Goal: Use online tool/utility: Utilize a website feature to perform a specific function

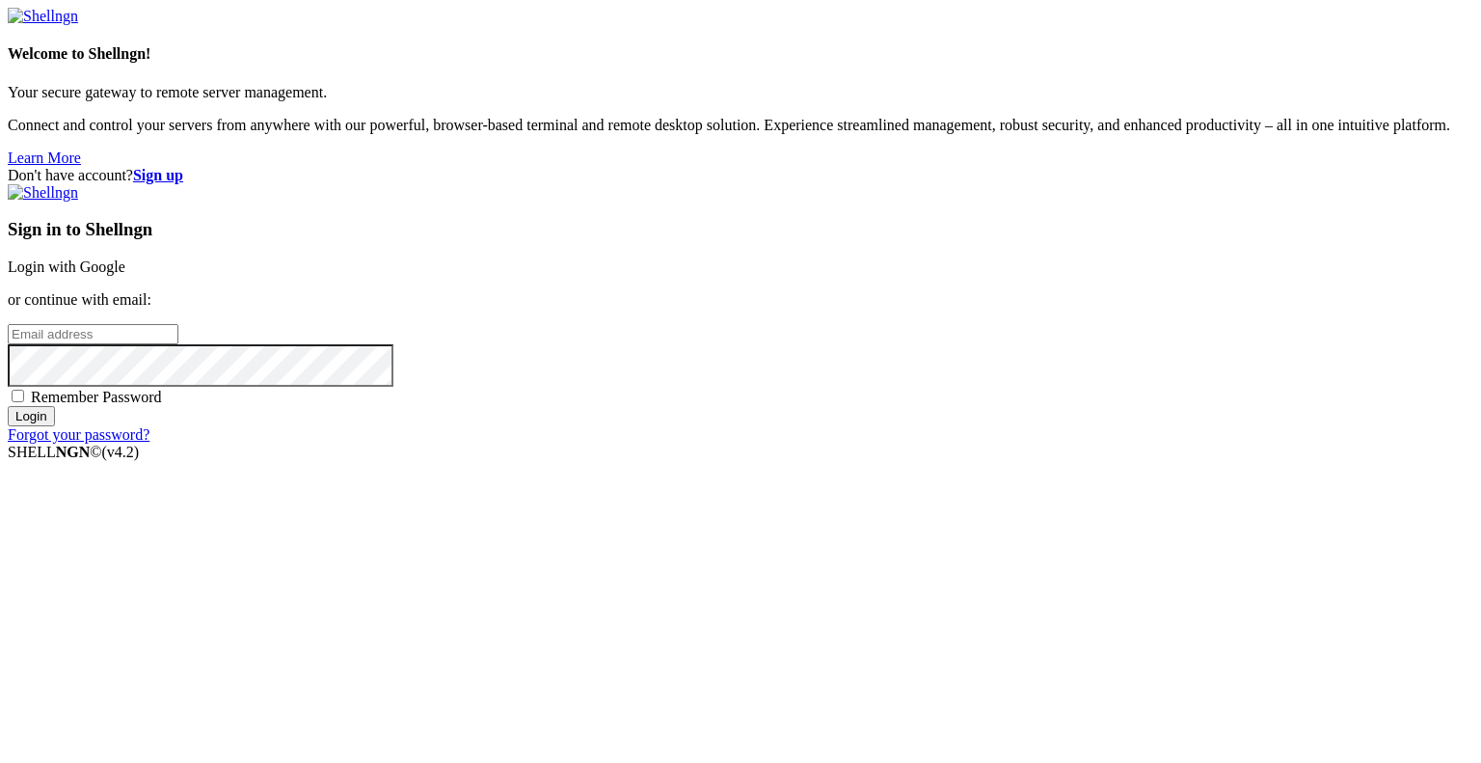
click at [178, 344] on input "email" at bounding box center [93, 334] width 171 height 20
click at [8, 341] on protonpass-control-dded at bounding box center [8, 333] width 0 height 16
type input "[EMAIL_ADDRESS][DOMAIN_NAME]"
click at [55, 426] on input "Login" at bounding box center [31, 416] width 47 height 20
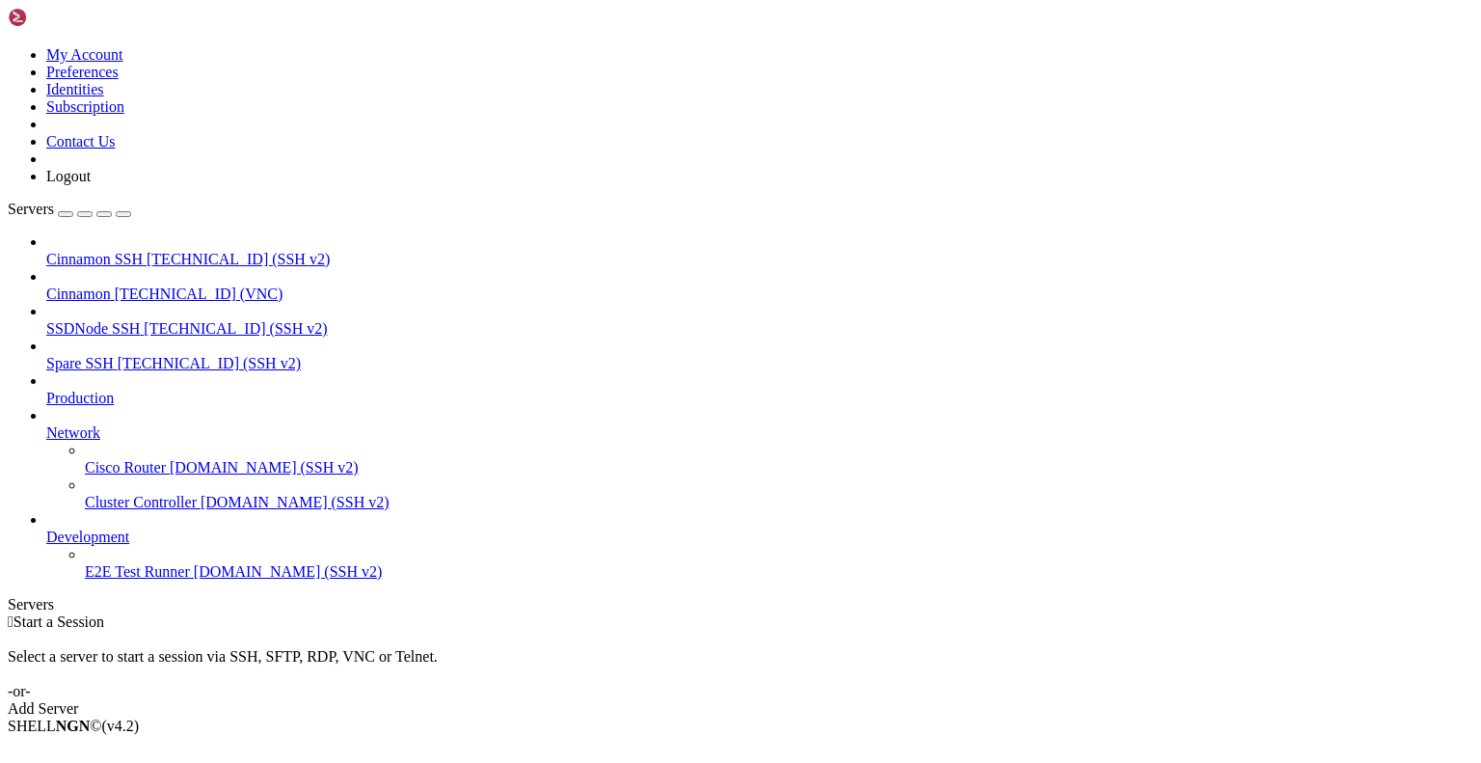
click at [139, 285] on span "[TECHNICAL_ID] (VNC)" at bounding box center [199, 293] width 169 height 16
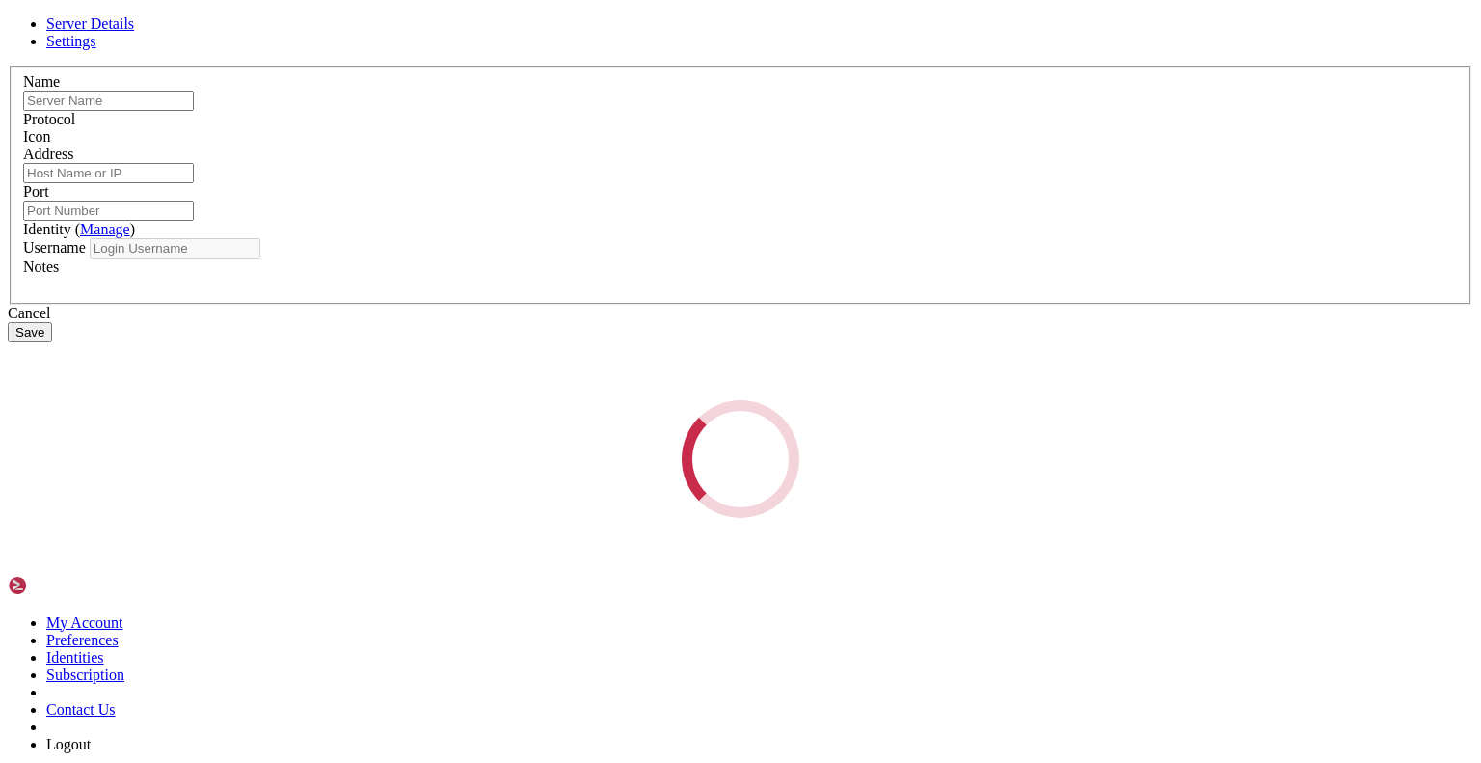
type input "Cinnamon"
type input "[TECHNICAL_ID]"
type input "6577"
type input "root"
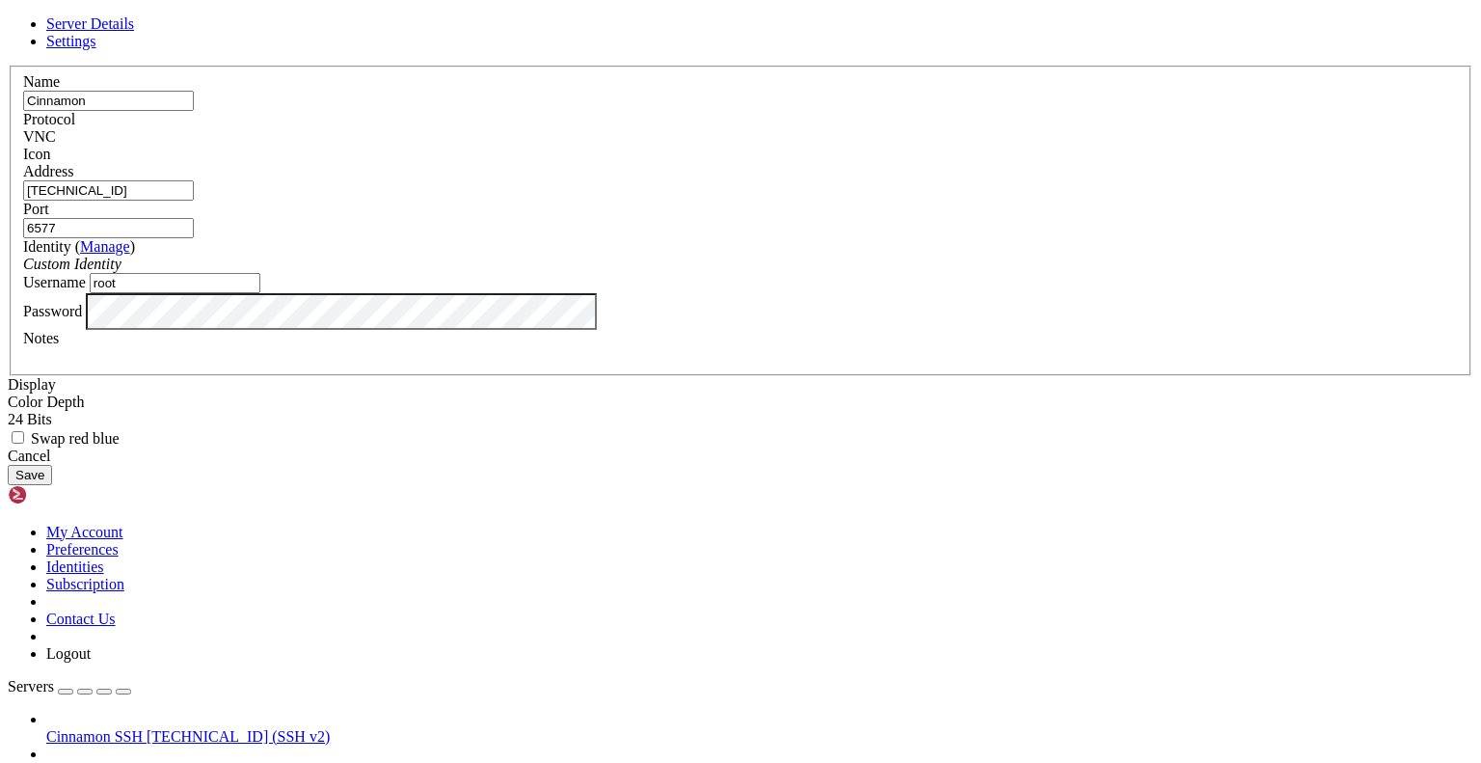
click at [96, 49] on span "Settings" at bounding box center [71, 41] width 50 height 16
click at [858, 465] on div "Cancel" at bounding box center [741, 455] width 1466 height 17
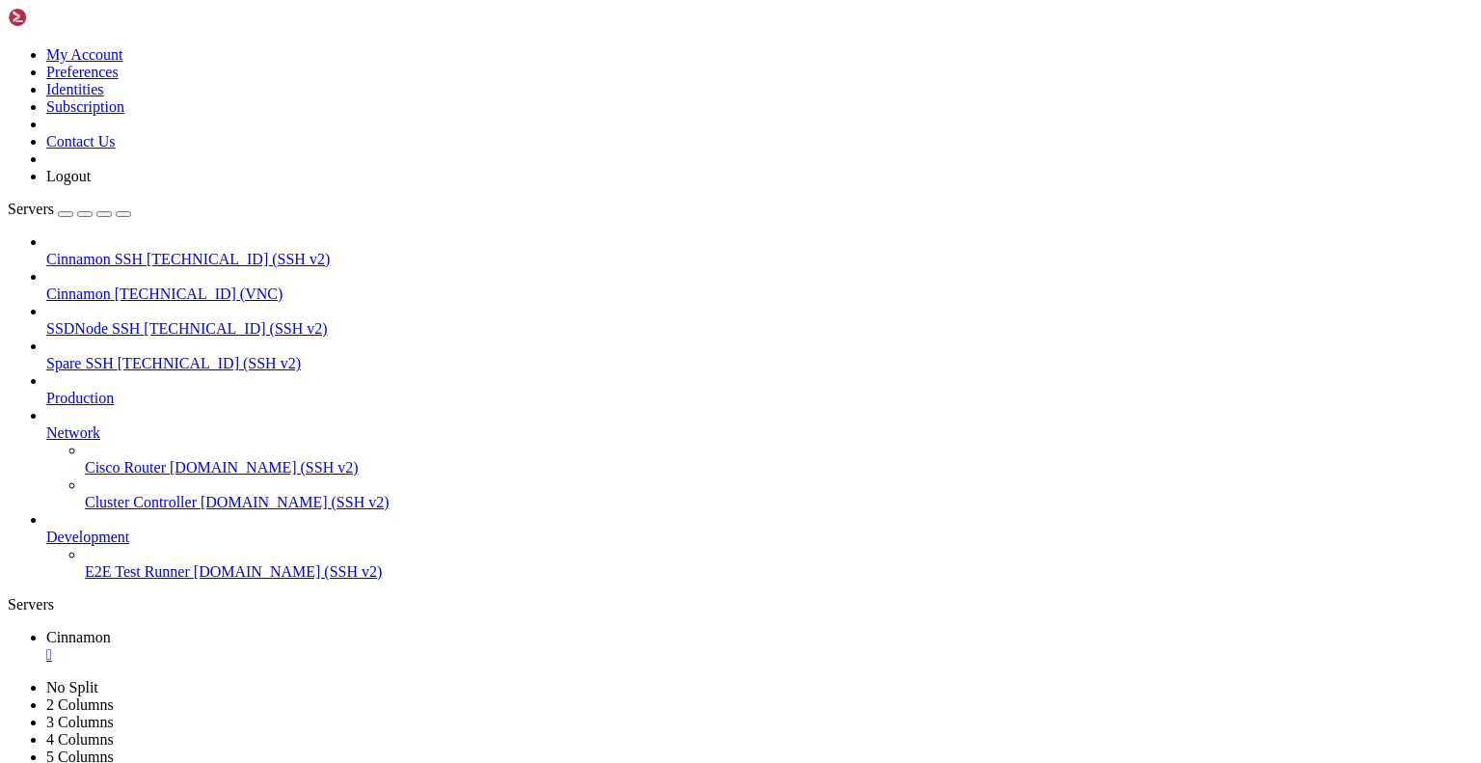
click at [8, 46] on icon at bounding box center [8, 46] width 0 height 0
click at [119, 80] on link "Preferences" at bounding box center [82, 72] width 72 height 16
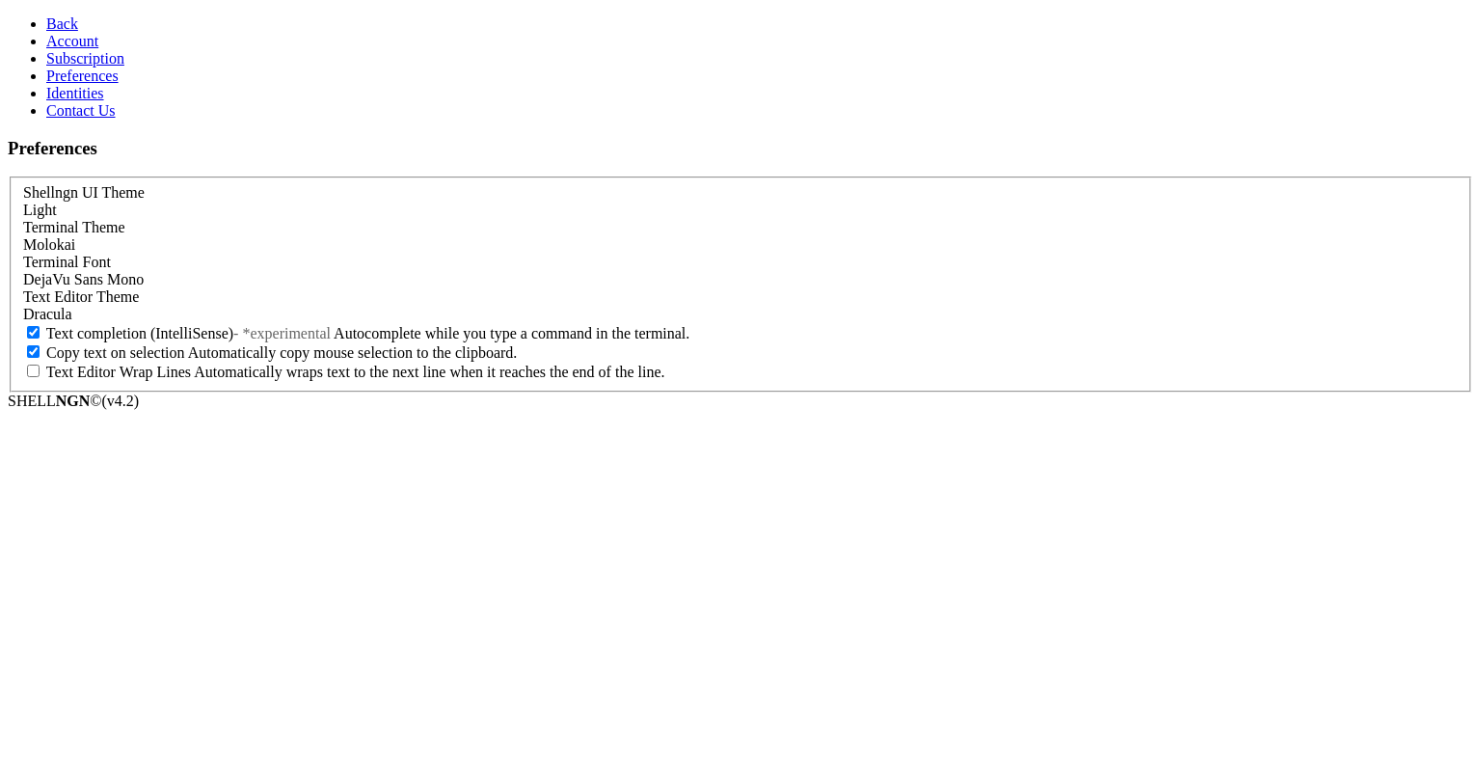
click at [56, 49] on span "Account" at bounding box center [72, 41] width 52 height 16
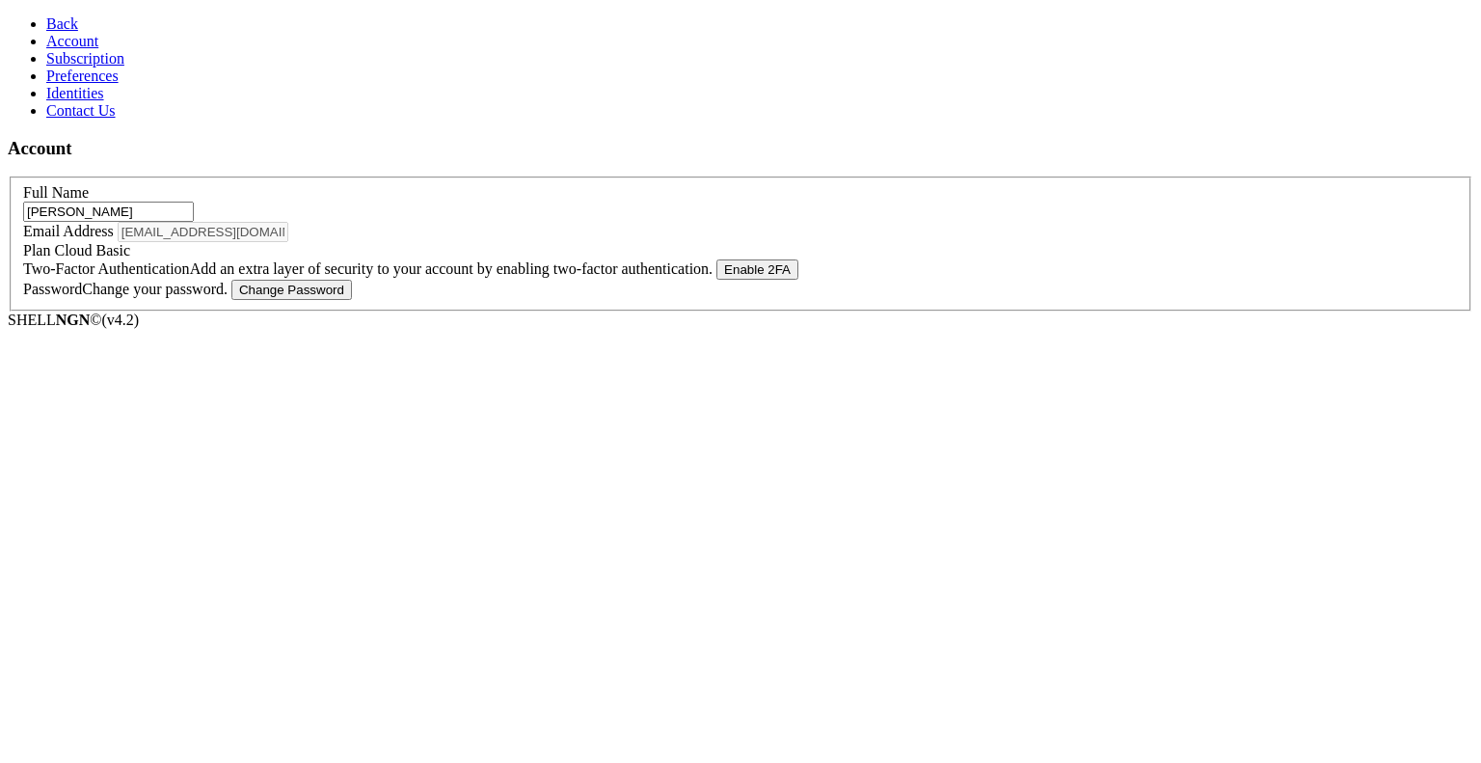
click at [46, 15] on span "Back" at bounding box center [62, 23] width 32 height 16
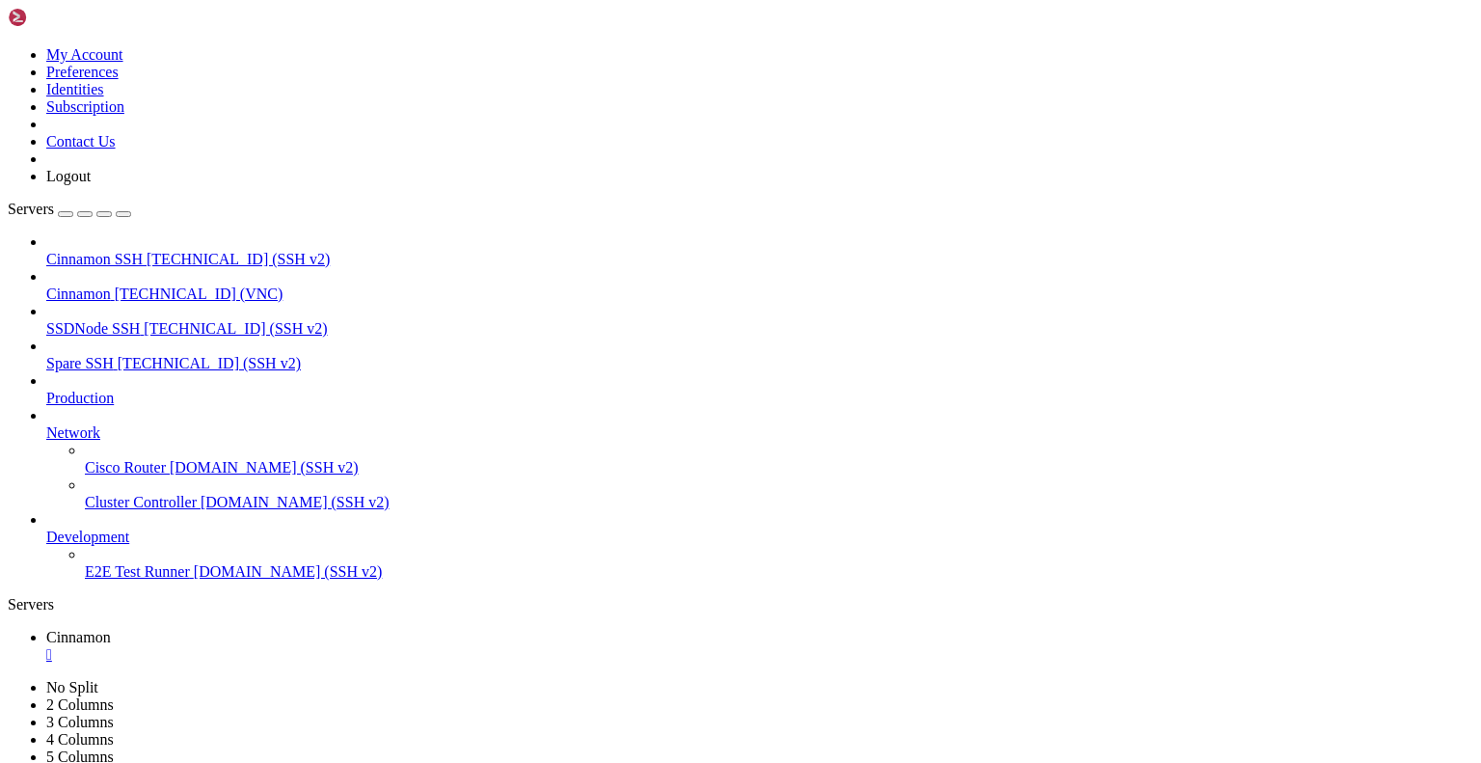
click at [354, 646] on div "" at bounding box center [759, 654] width 1427 height 17
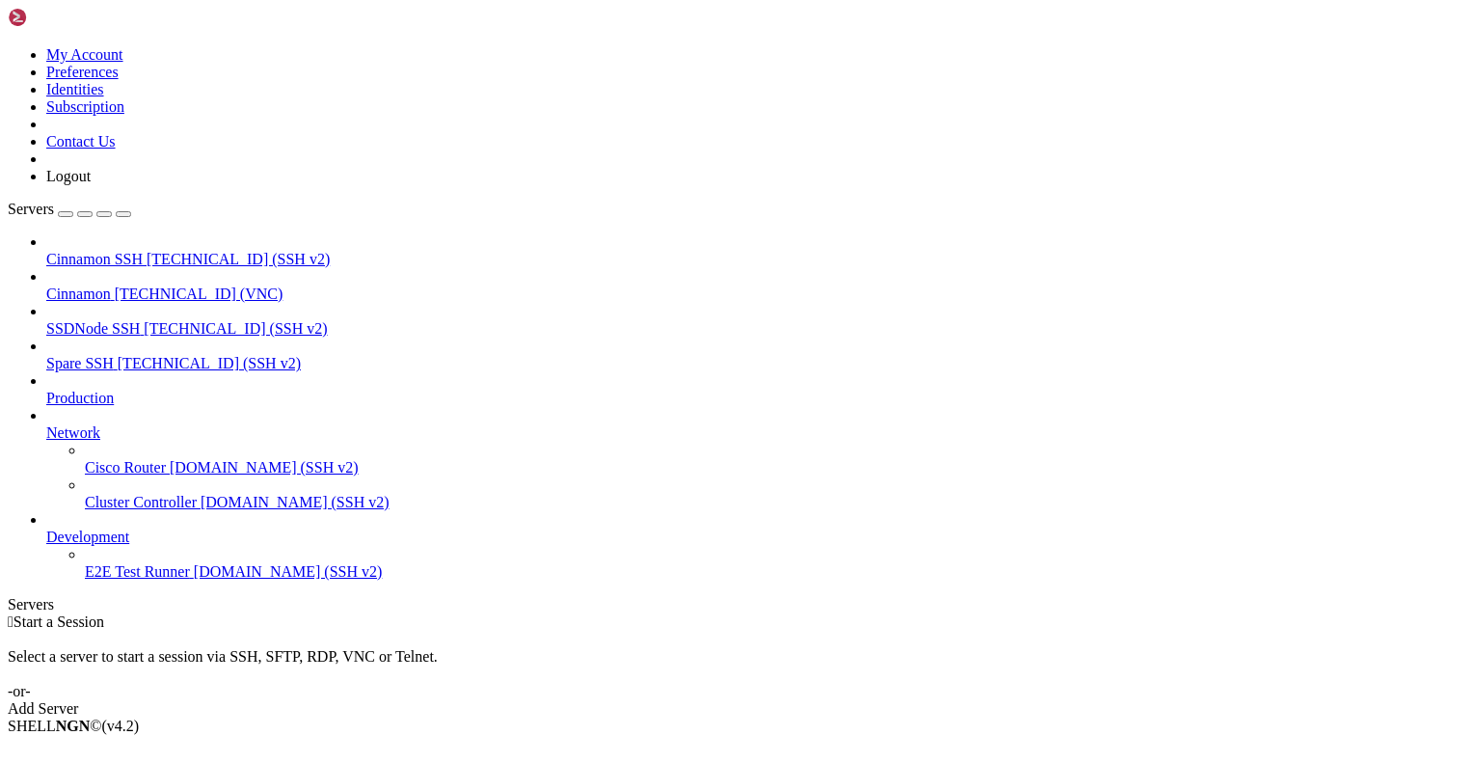
click at [111, 285] on span "Cinnamon" at bounding box center [78, 293] width 65 height 16
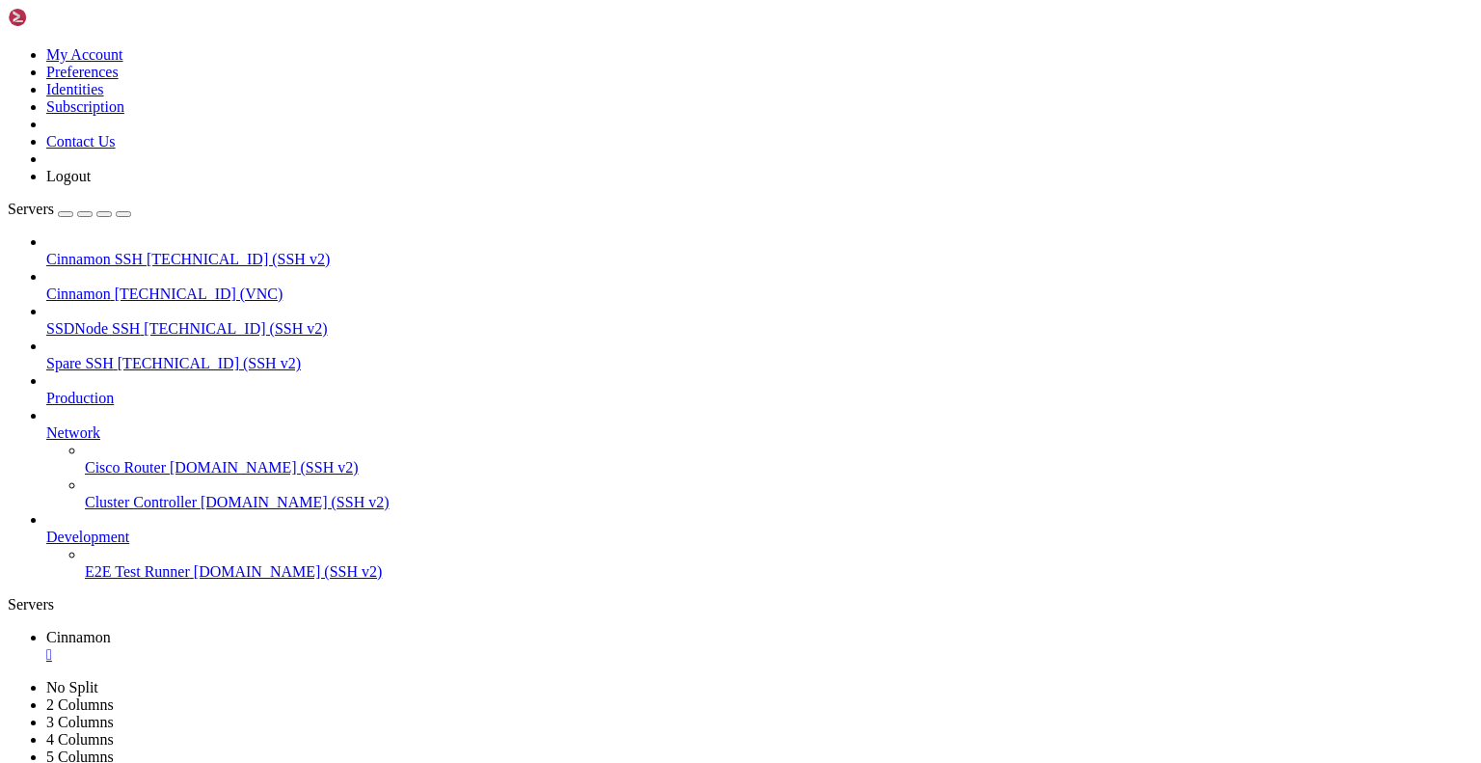
drag, startPoint x: 440, startPoint y: 63, endPoint x: 440, endPoint y: 134, distance: 71.4
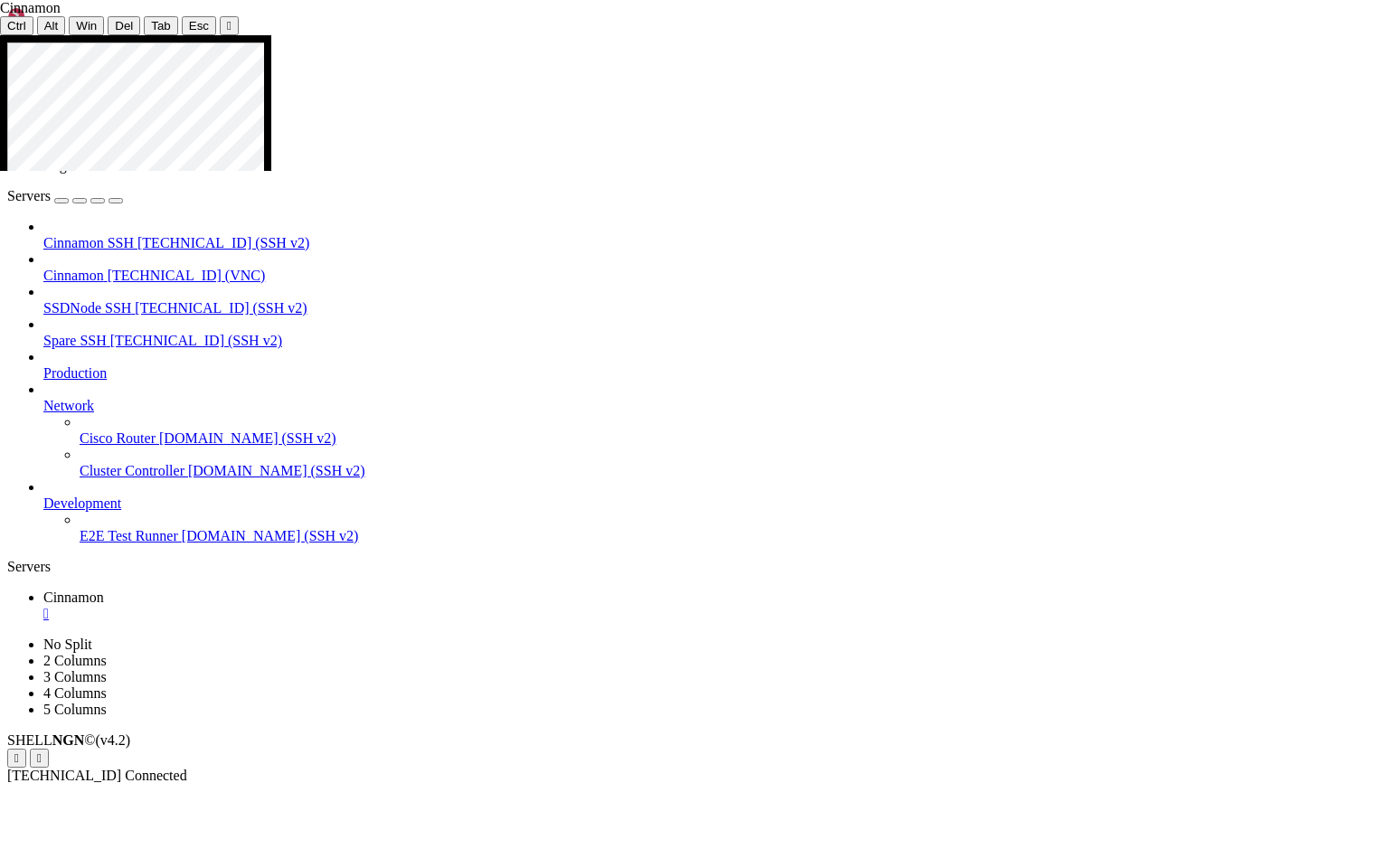
drag, startPoint x: 296, startPoint y: 826, endPoint x: 469, endPoint y: 835, distance: 173.2
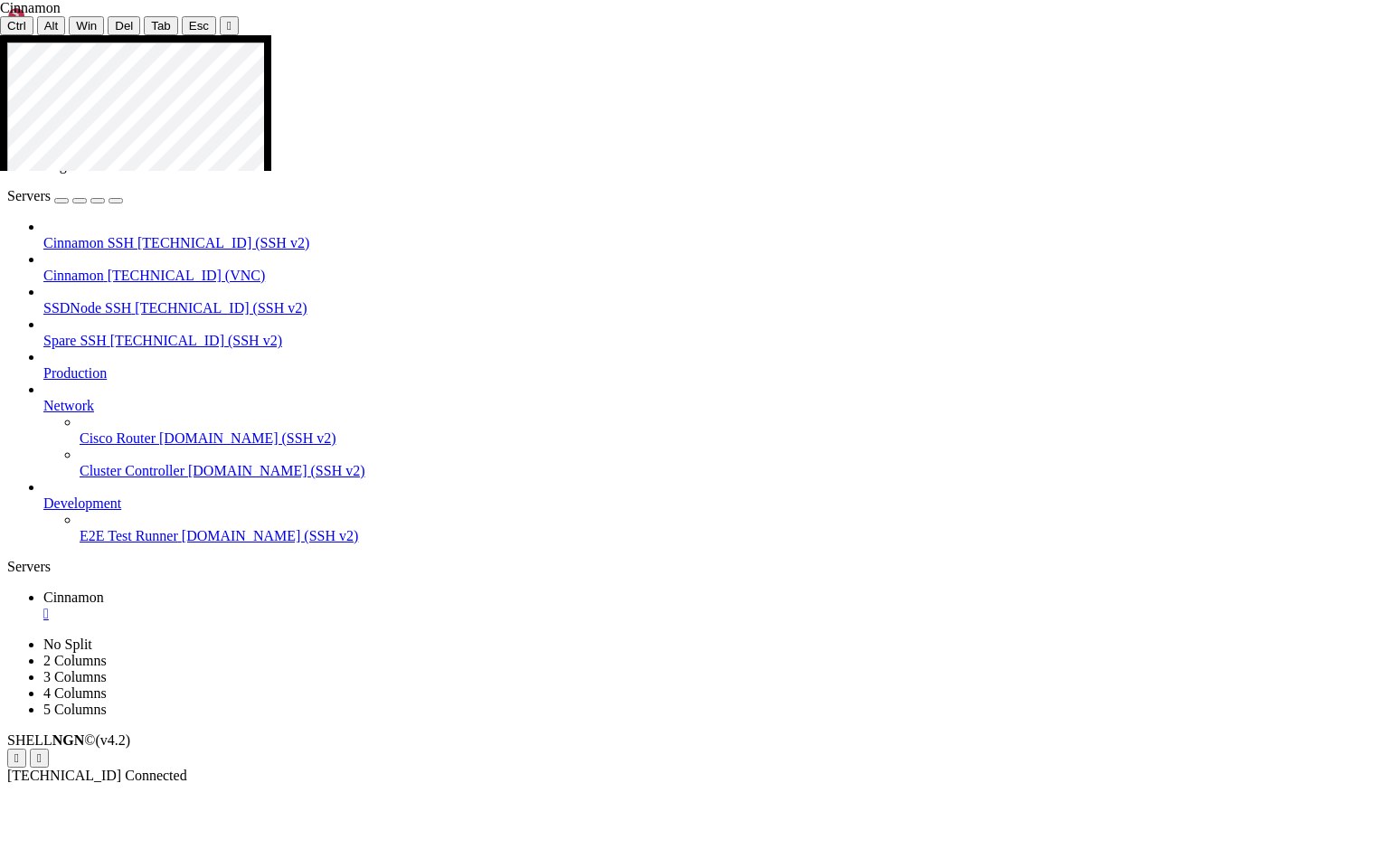
drag, startPoint x: 456, startPoint y: 830, endPoint x: 372, endPoint y: 836, distance: 84.2
drag, startPoint x: 551, startPoint y: 623, endPoint x: 693, endPoint y: 628, distance: 142.1
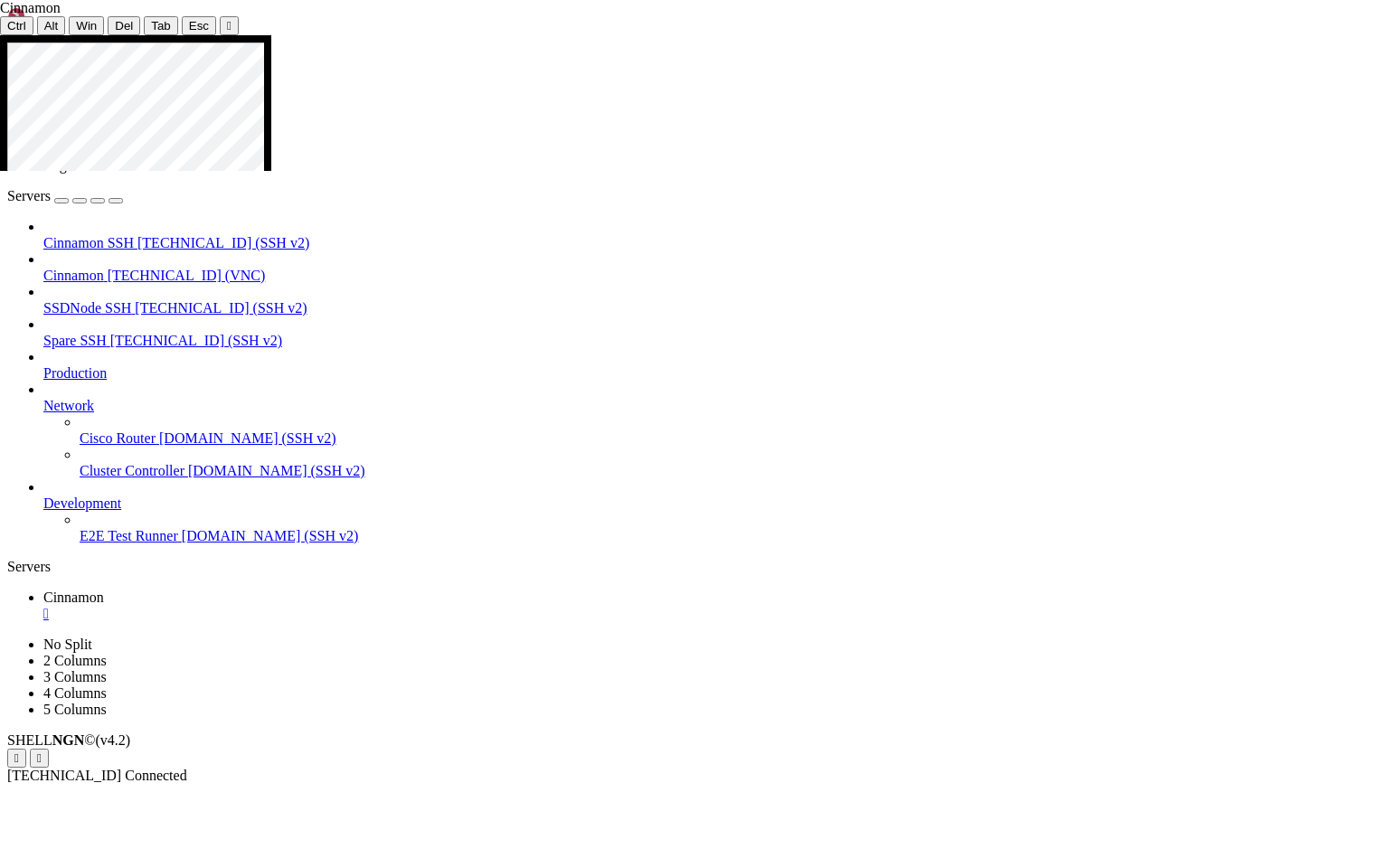
drag, startPoint x: 551, startPoint y: 683, endPoint x: 700, endPoint y: 682, distance: 149.0
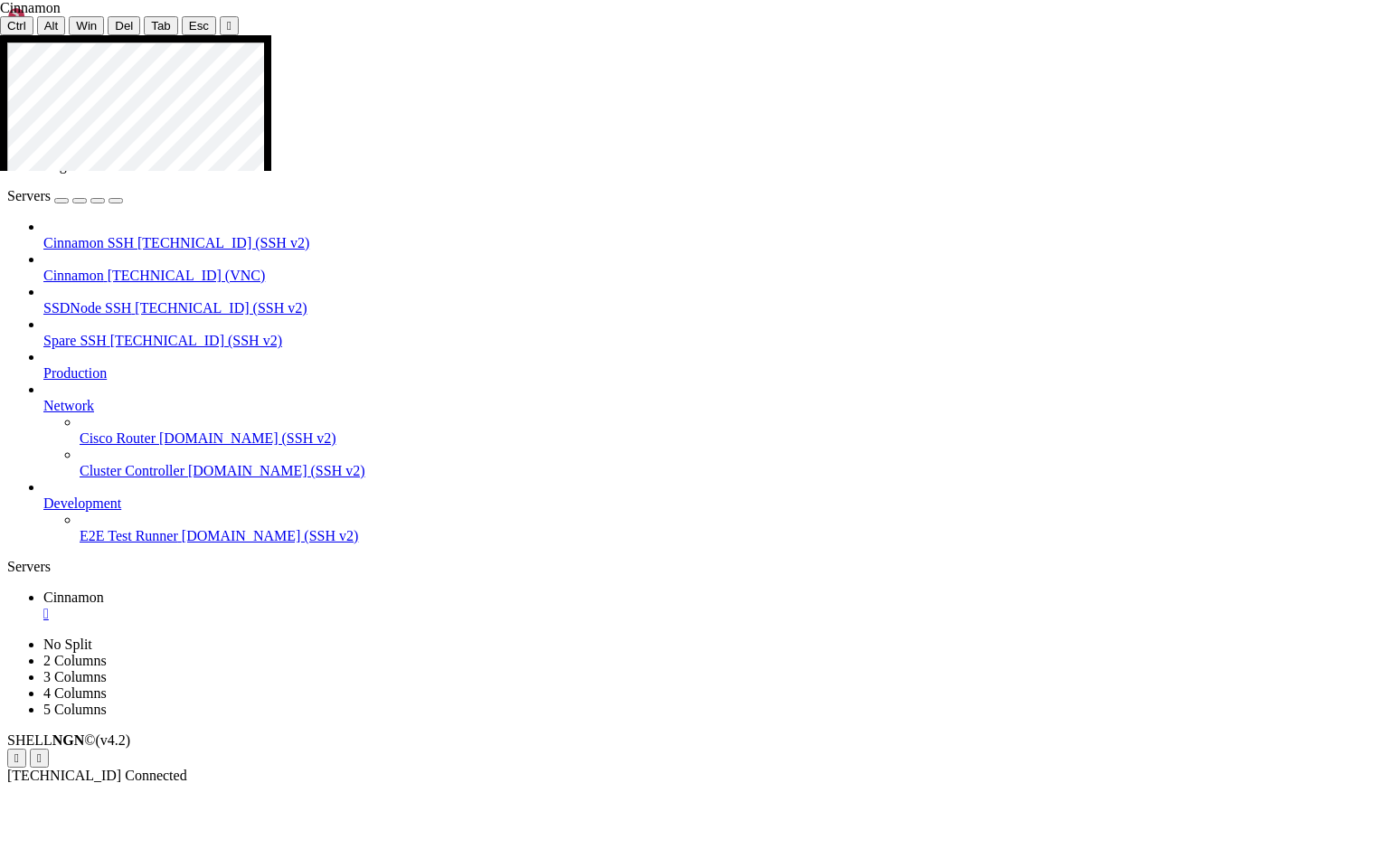
drag, startPoint x: 553, startPoint y: 737, endPoint x: 727, endPoint y: 738, distance: 174.0
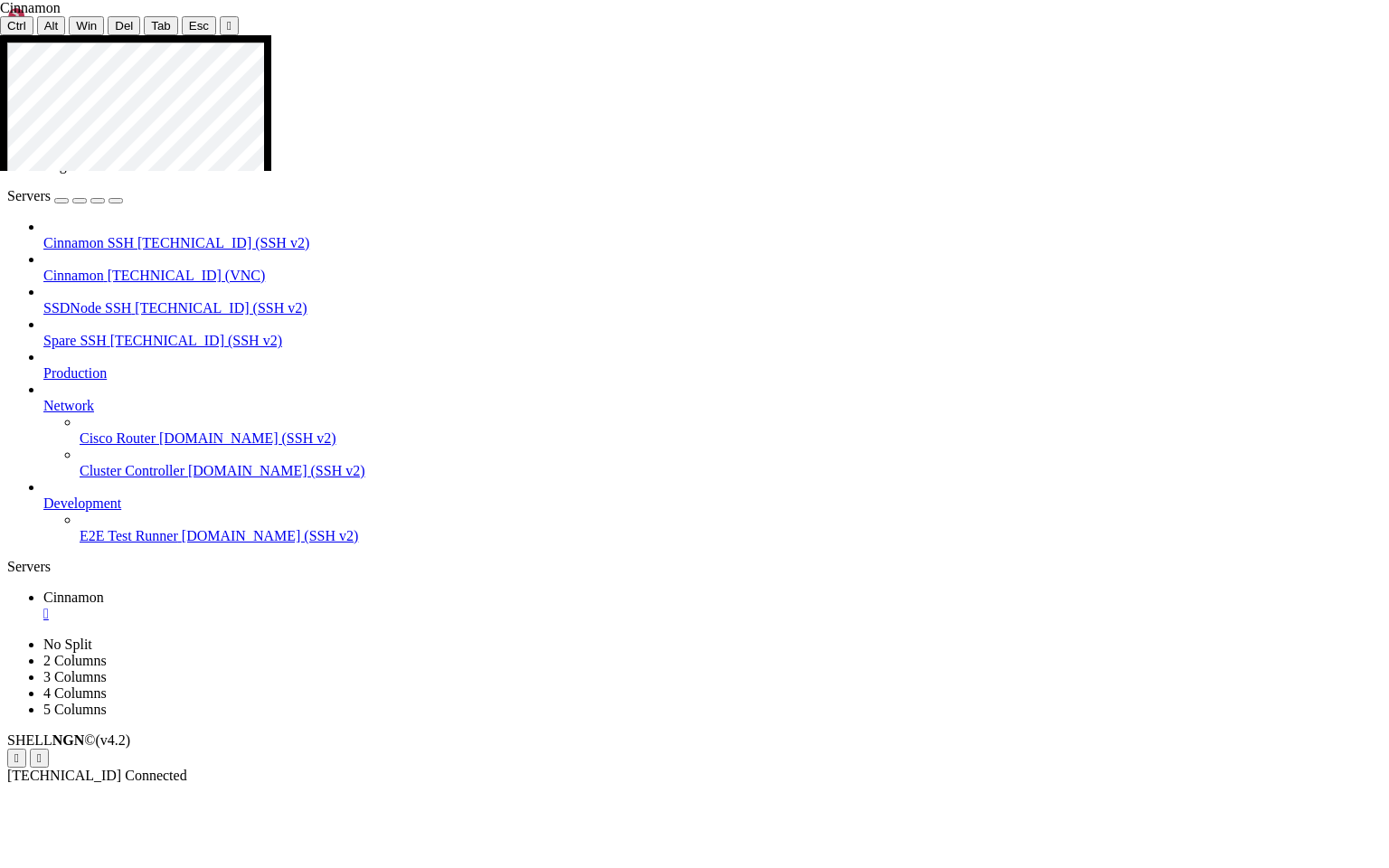
drag, startPoint x: 551, startPoint y: 794, endPoint x: 735, endPoint y: 791, distance: 184.0
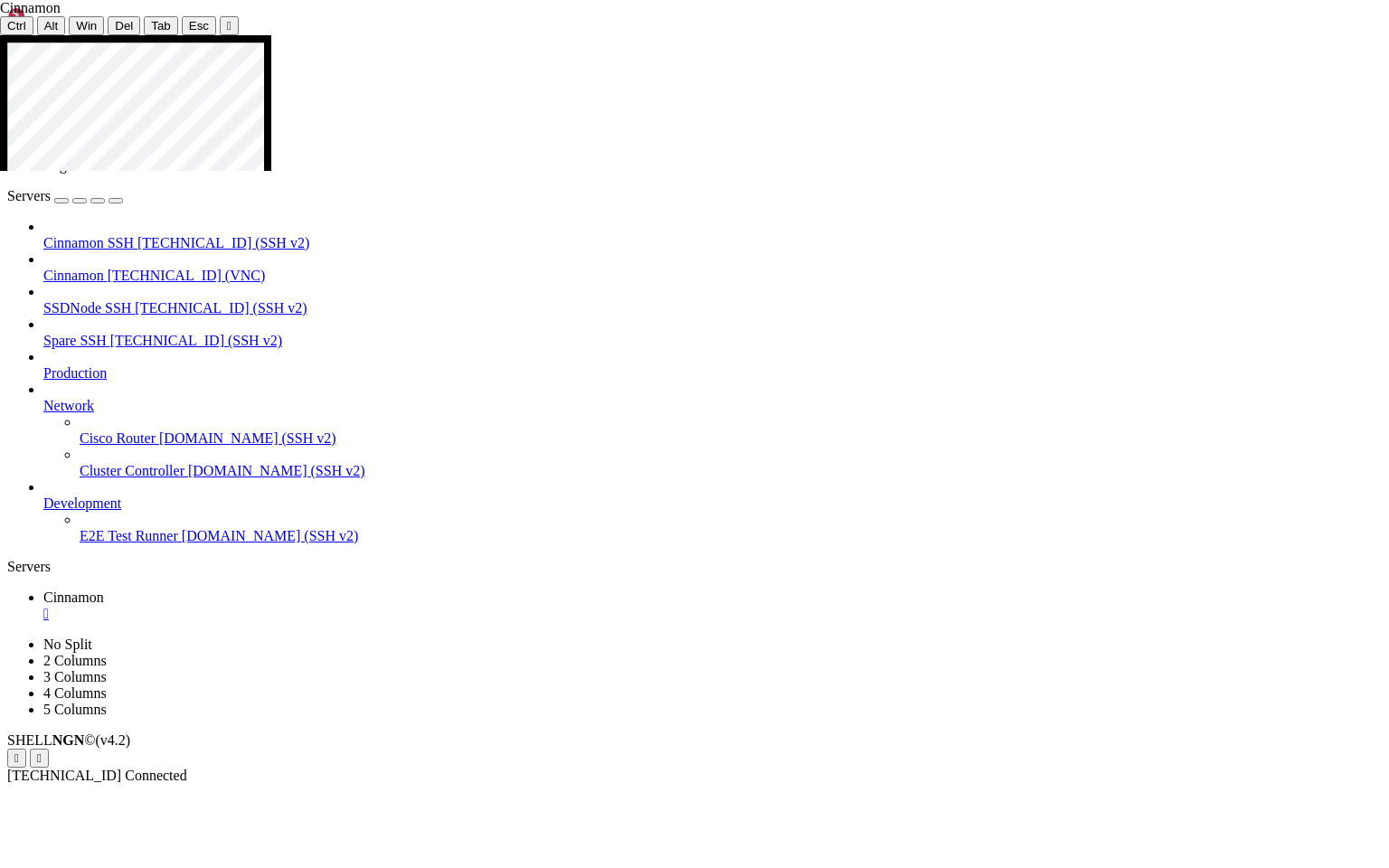
drag, startPoint x: 897, startPoint y: 403, endPoint x: 1012, endPoint y: 407, distance: 115.1
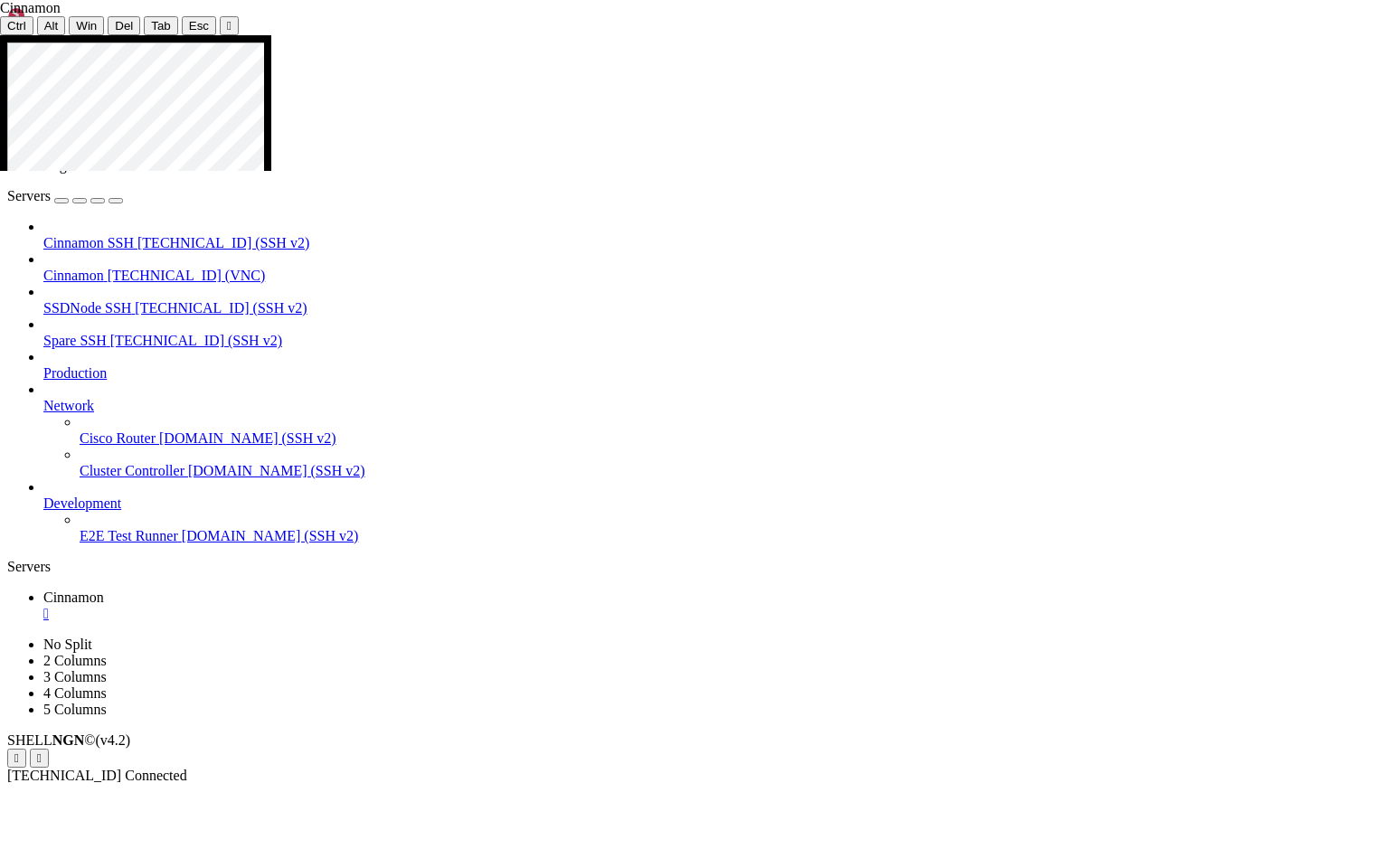
drag, startPoint x: 181, startPoint y: 553, endPoint x: 288, endPoint y: 536, distance: 108.3
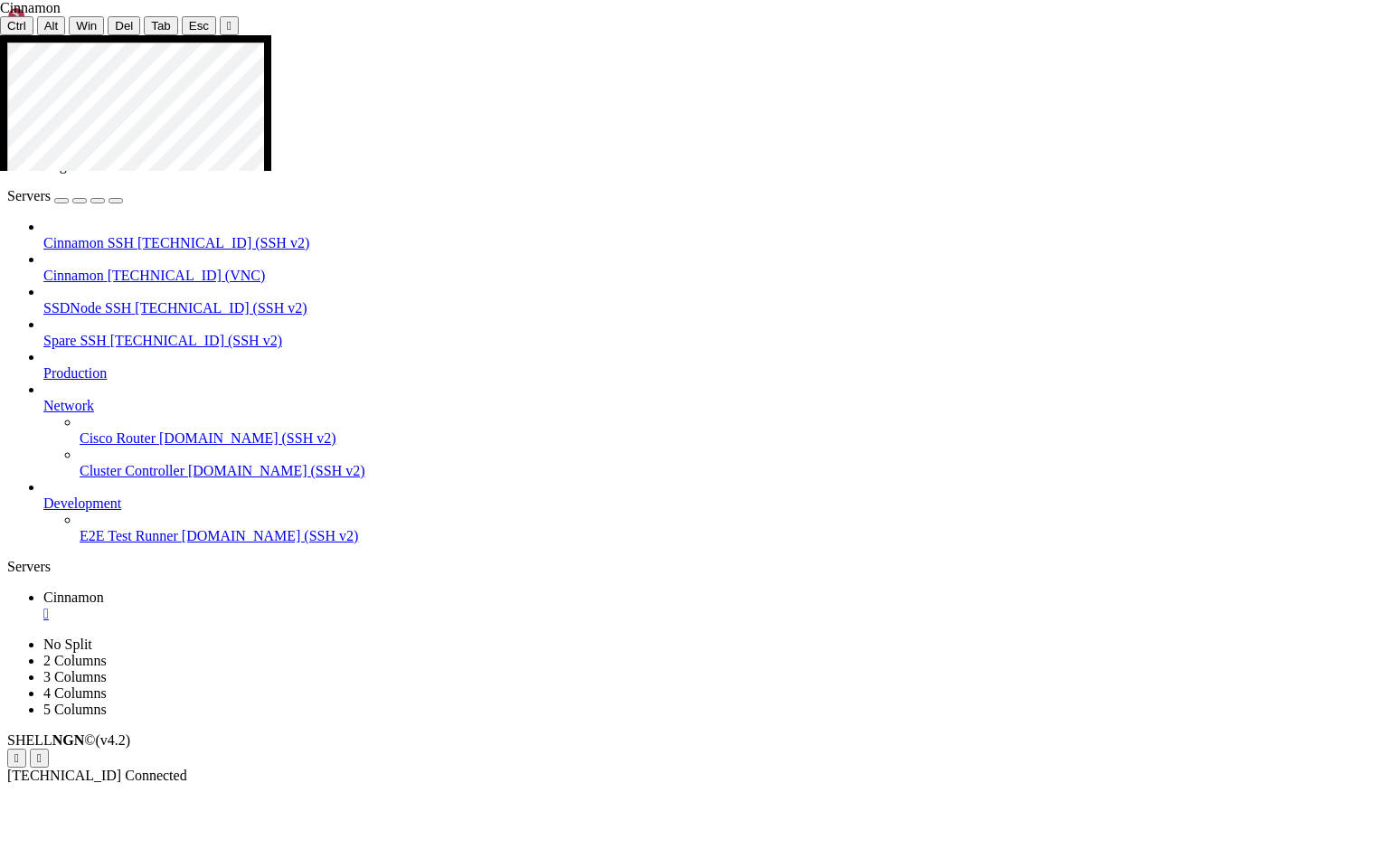
drag, startPoint x: 107, startPoint y: 167, endPoint x: 445, endPoint y: 166, distance: 338.0
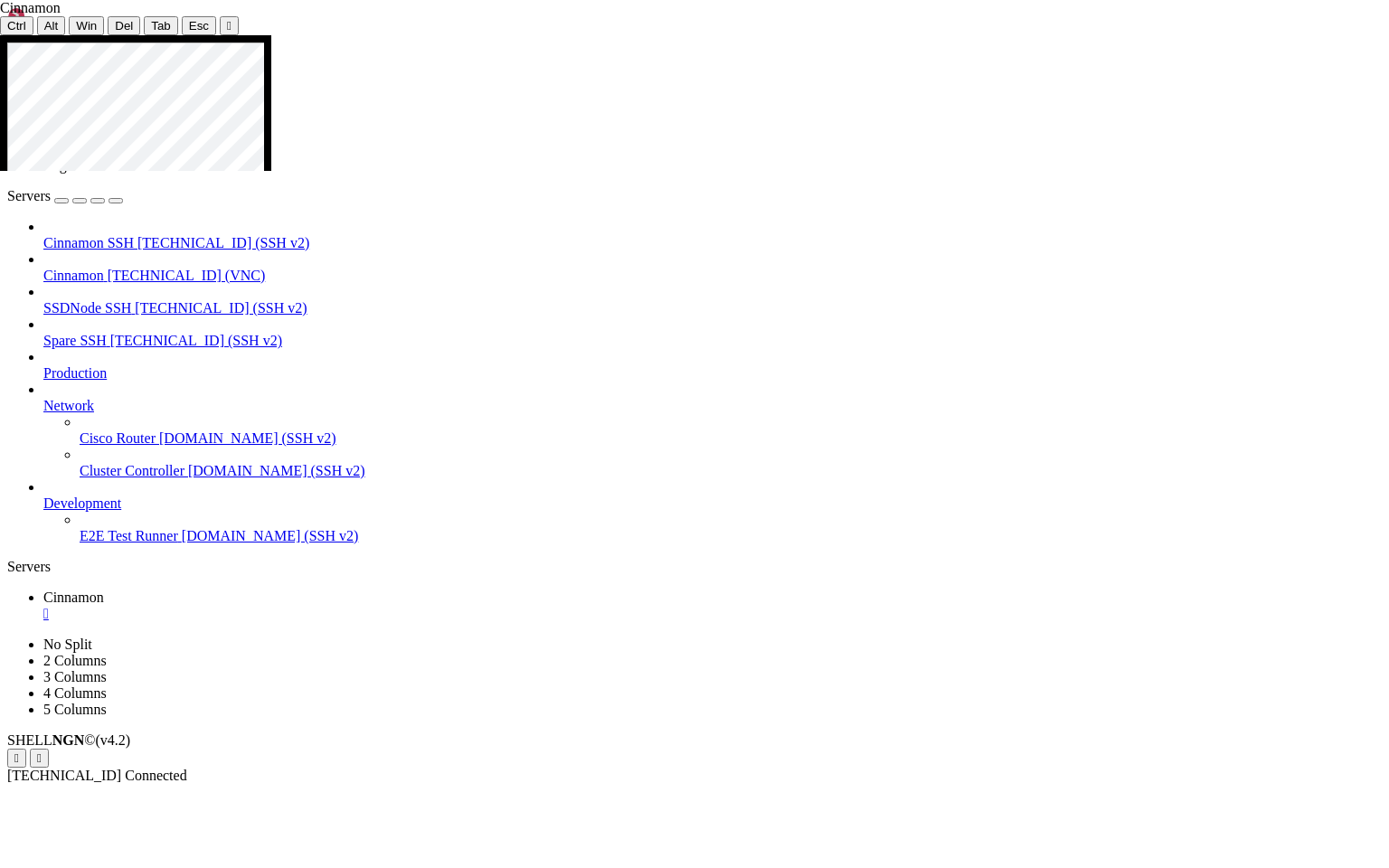
drag, startPoint x: 181, startPoint y: 413, endPoint x: 99, endPoint y: 604, distance: 207.9
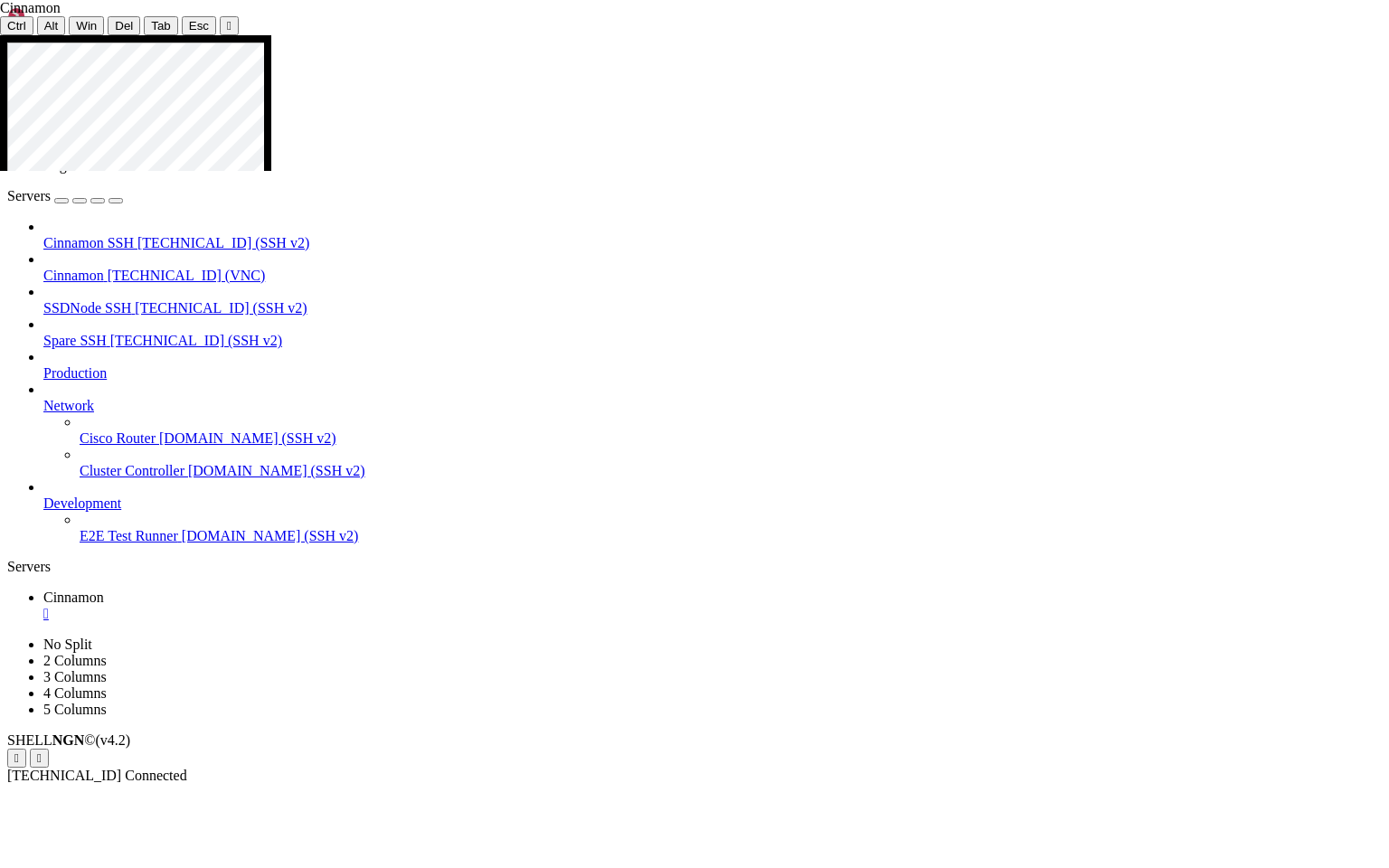
drag, startPoint x: 189, startPoint y: 410, endPoint x: 89, endPoint y: 644, distance: 254.5
